Goal: Task Accomplishment & Management: Complete application form

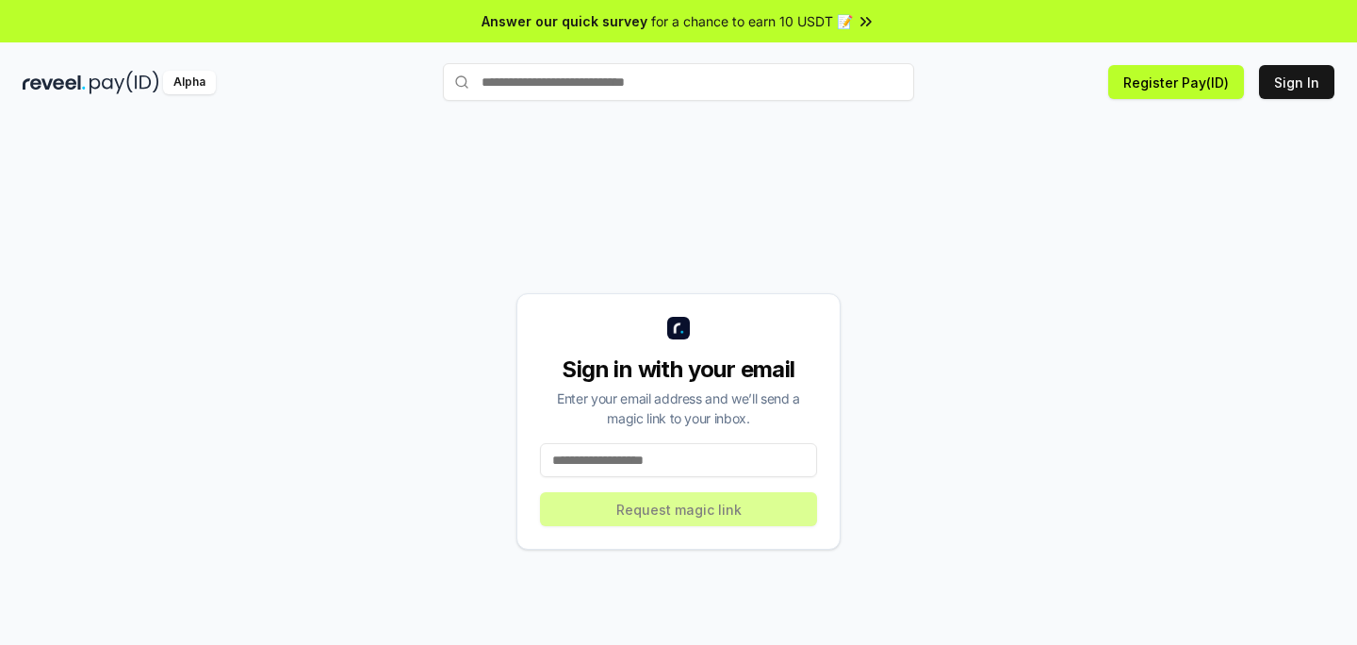
click at [232, 164] on div "Sign in with your email Enter your email address and we’ll send a magic link to…" at bounding box center [679, 421] width 1312 height 554
